Goal: Transaction & Acquisition: Purchase product/service

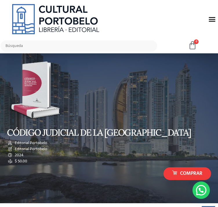
type input "[PERSON_NAME]"
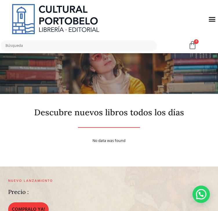
click at [0, 0] on icon "Menu Toggle" at bounding box center [0, 0] width 0 height 0
click at [0, 0] on div "Menu" at bounding box center [0, 0] width 0 height 0
click at [0, 0] on span at bounding box center [0, 0] width 0 height 0
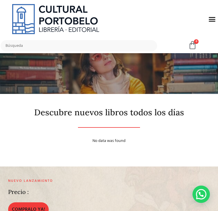
click at [0, 0] on span at bounding box center [0, 0] width 0 height 0
click at [0, 0] on link "D" at bounding box center [0, 0] width 0 height 0
click at [0, 0] on link "Derecho Civil" at bounding box center [0, 0] width 0 height 0
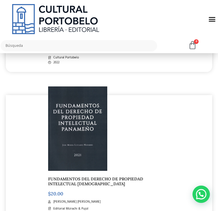
scroll to position [1014, 0]
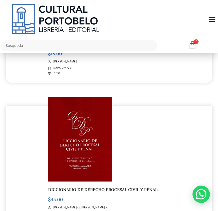
scroll to position [666, 0]
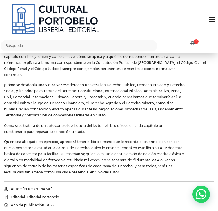
scroll to position [290, 0]
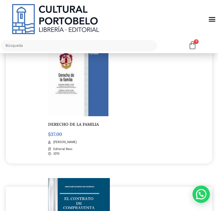
scroll to position [1043, 0]
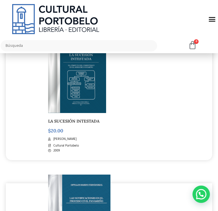
scroll to position [782, 0]
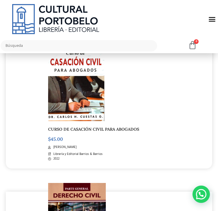
scroll to position [579, 0]
